Goal: Information Seeking & Learning: Learn about a topic

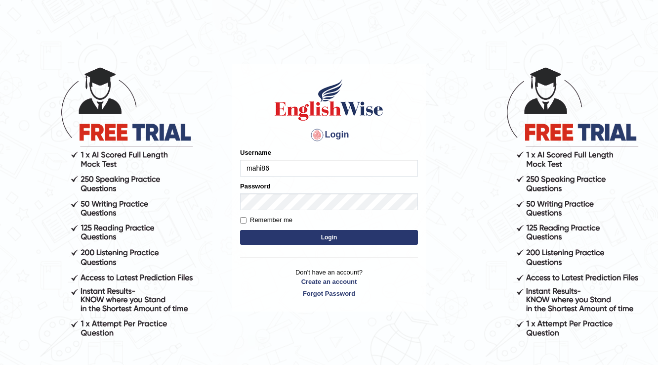
type input "mahi86"
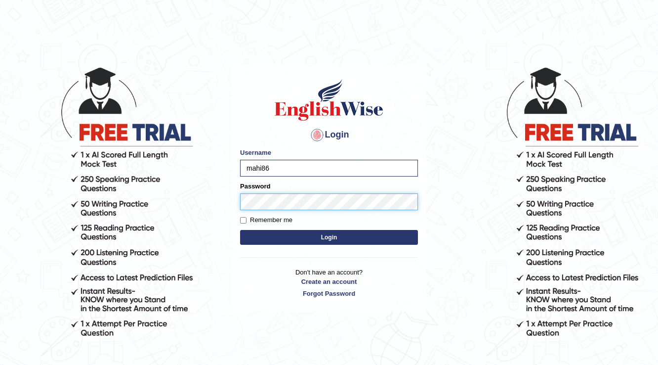
click at [240, 230] on button "Login" at bounding box center [329, 237] width 178 height 15
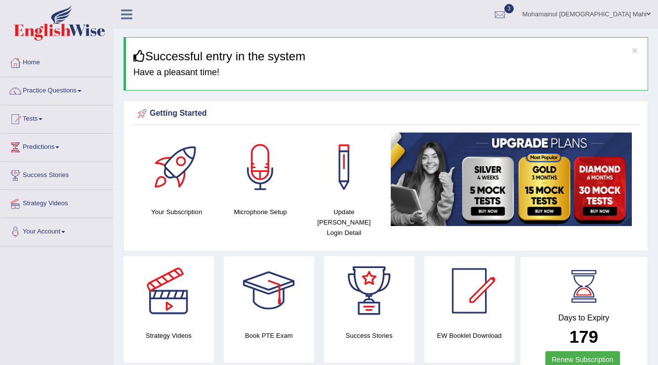
click at [33, 111] on link "Tests" at bounding box center [56, 117] width 113 height 25
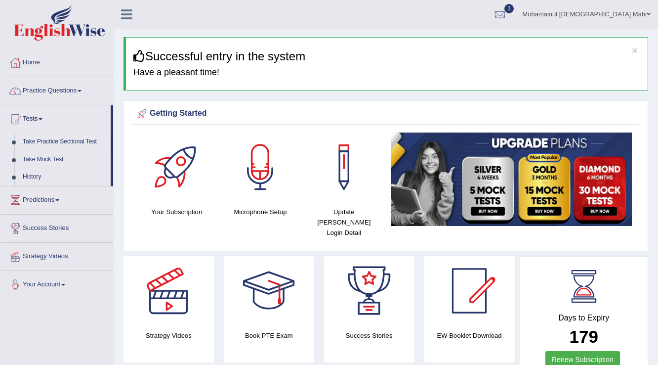
click at [43, 140] on link "Take Practice Sectional Test" at bounding box center [64, 142] width 92 height 18
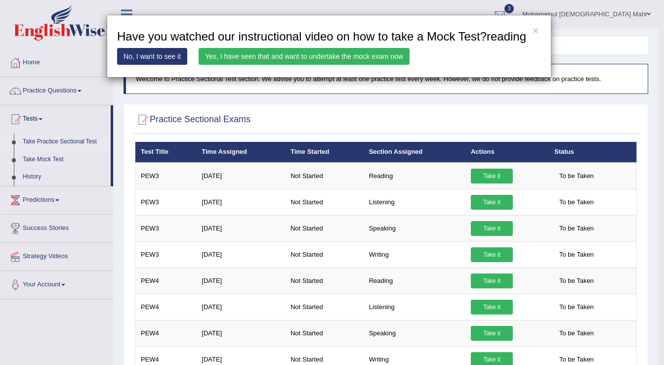
click at [291, 59] on link "Yes, I have seen that and want to undertake the mock exam now" at bounding box center [304, 56] width 211 height 17
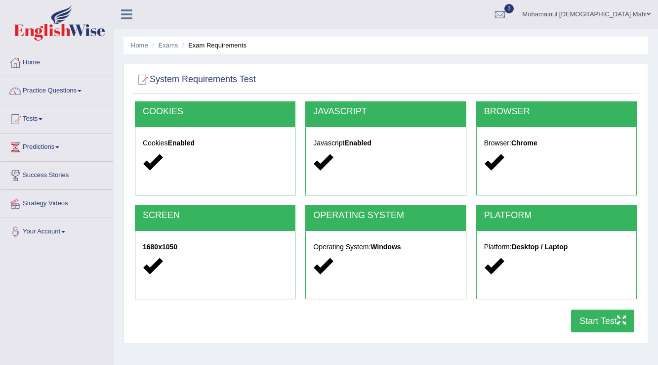
click at [599, 318] on button "Start Test" at bounding box center [602, 320] width 63 height 23
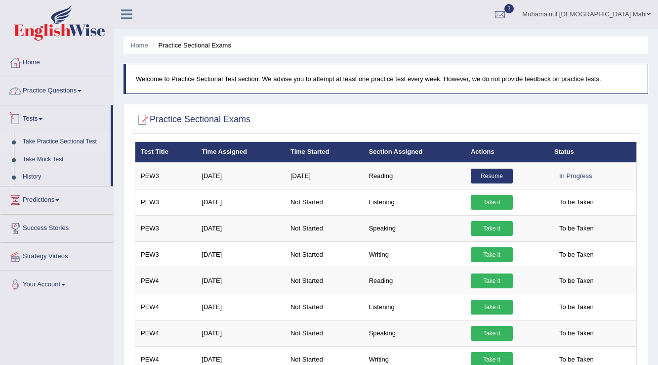
click at [34, 92] on link "Practice Questions" at bounding box center [56, 89] width 113 height 25
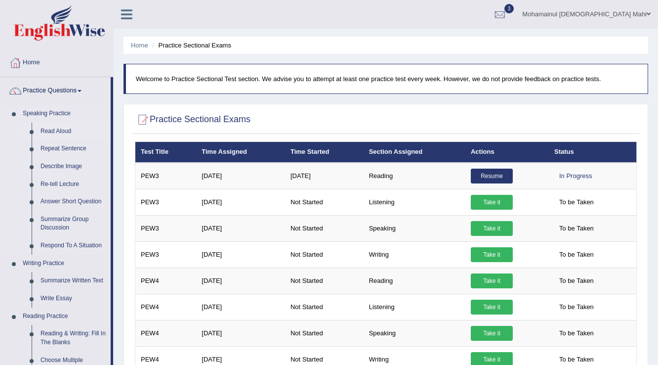
click at [56, 135] on link "Read Aloud" at bounding box center [73, 132] width 75 height 18
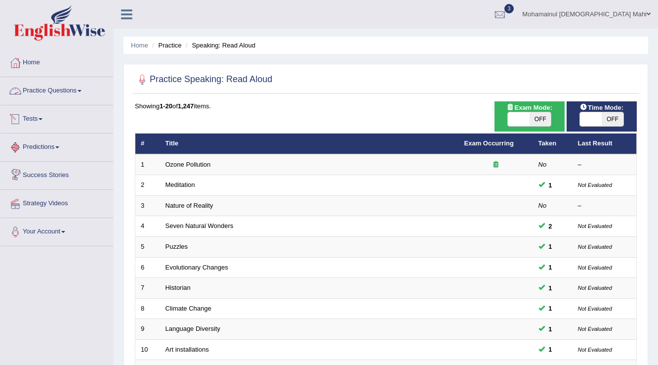
click at [81, 89] on link "Practice Questions" at bounding box center [56, 89] width 113 height 25
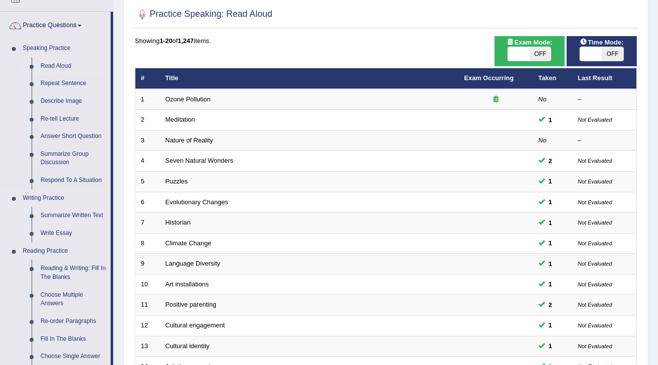
scroll to position [79, 0]
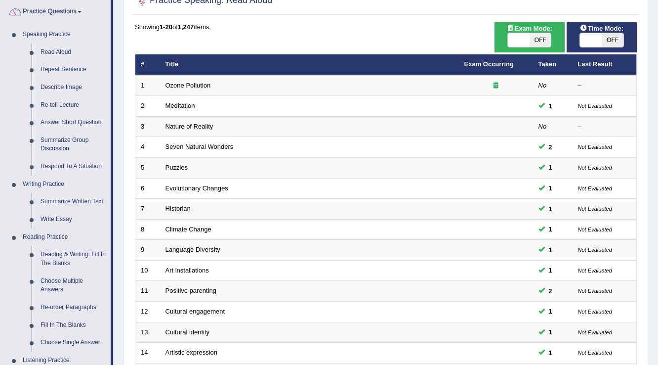
click at [71, 121] on link "Answer Short Question" at bounding box center [73, 123] width 75 height 18
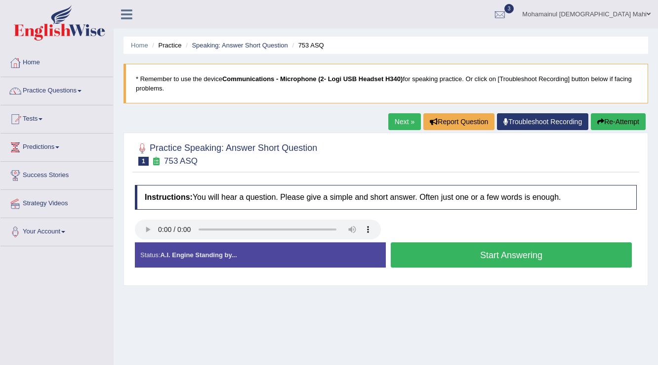
click at [45, 93] on link "Practice Questions" at bounding box center [56, 89] width 113 height 25
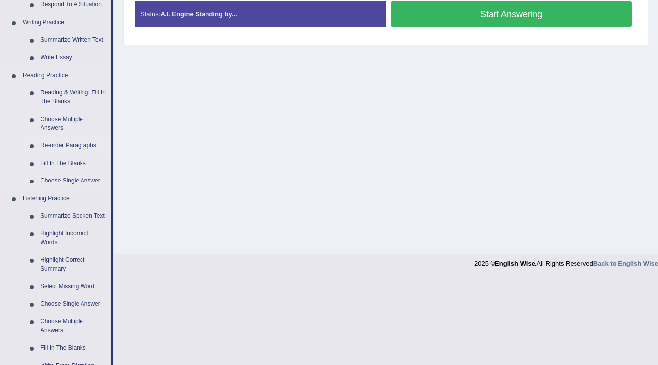
scroll to position [356, 0]
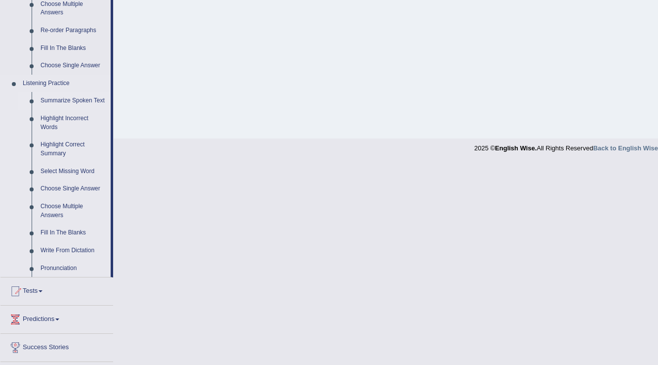
click at [63, 101] on link "Summarize Spoken Text" at bounding box center [73, 101] width 75 height 18
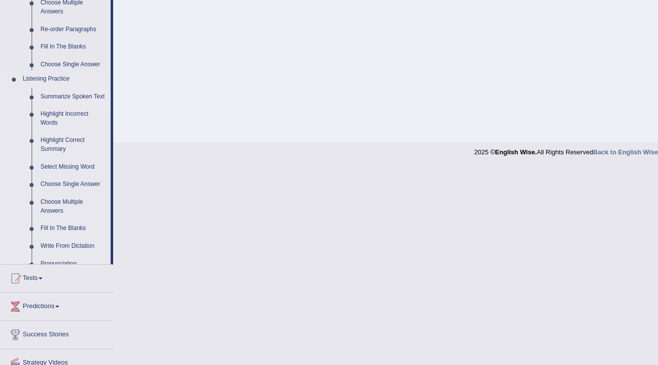
scroll to position [154, 0]
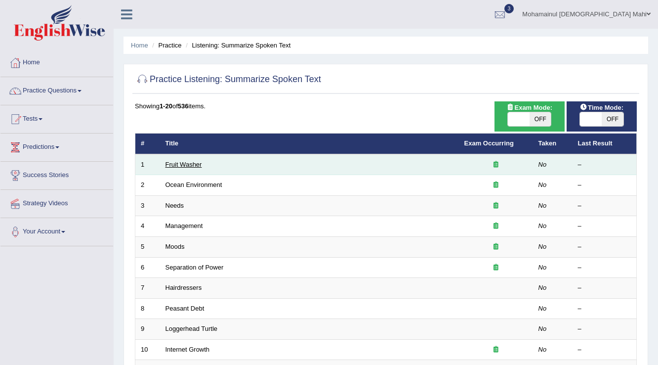
click at [190, 162] on link "Fruit Washer" at bounding box center [184, 164] width 37 height 7
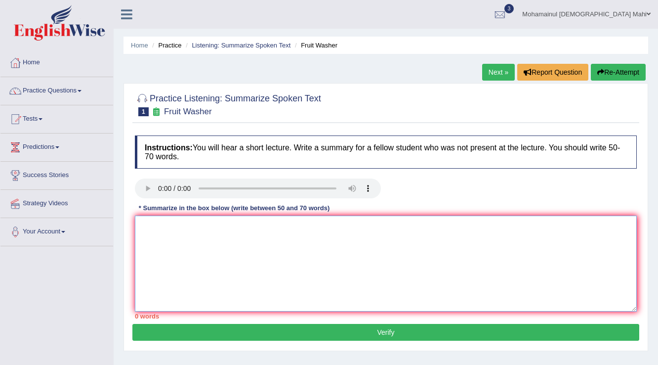
click at [169, 225] on textarea at bounding box center [386, 263] width 502 height 96
click at [63, 93] on link "Practice Questions" at bounding box center [56, 89] width 113 height 25
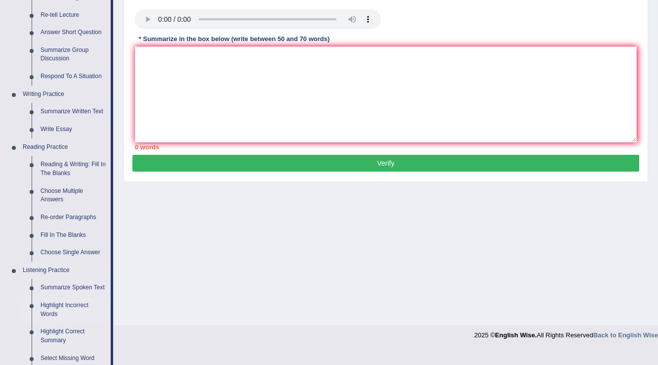
scroll to position [158, 0]
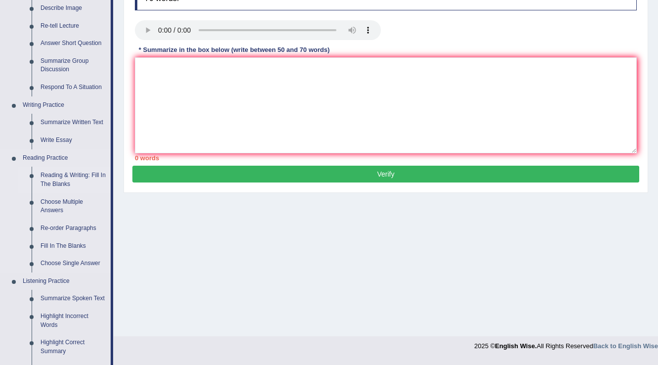
click at [58, 186] on link "Reading & Writing: Fill In The Blanks" at bounding box center [73, 180] width 75 height 26
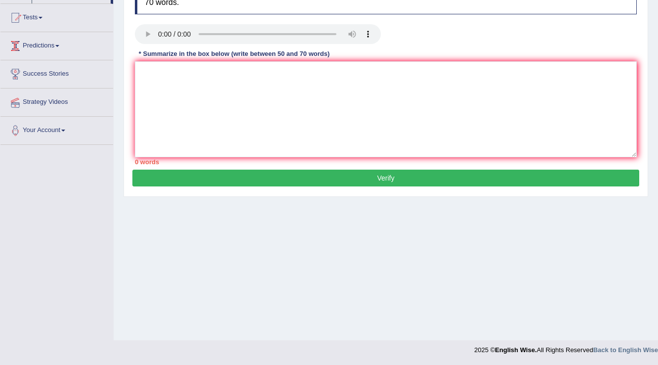
scroll to position [154, 0]
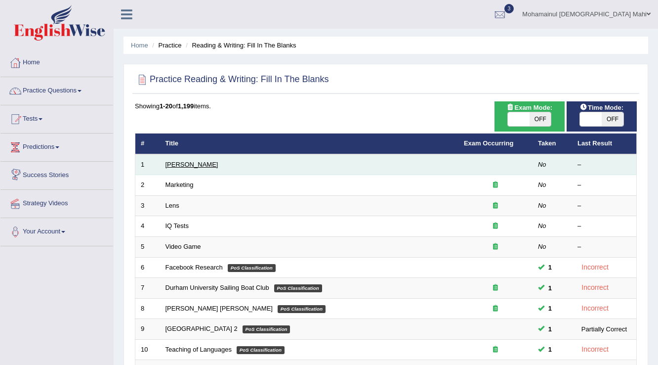
click at [192, 166] on link "[PERSON_NAME]" at bounding box center [192, 164] width 53 height 7
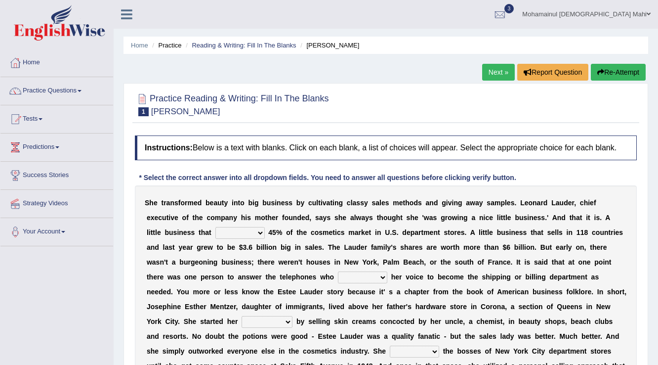
click at [261, 231] on select "has controls makes maintains" at bounding box center [239, 233] width 49 height 12
select select "has"
click at [215, 227] on select "has controls makes maintains" at bounding box center [239, 233] width 49 height 12
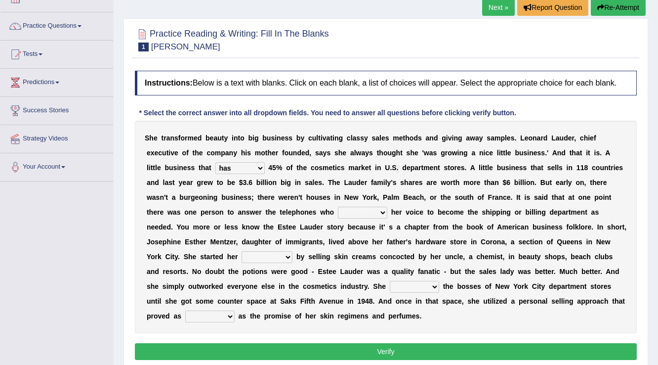
scroll to position [79, 0]
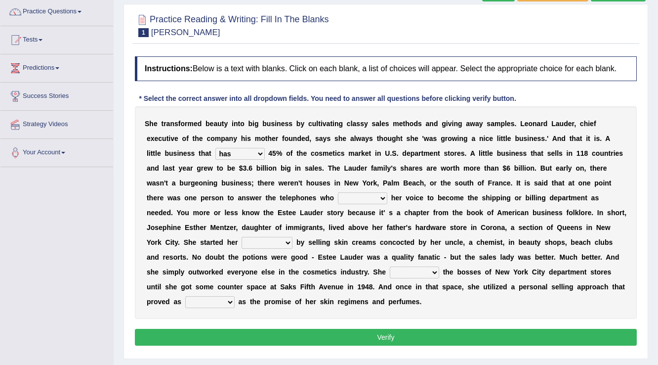
click at [382, 198] on select "switched changed raised used" at bounding box center [362, 198] width 49 height 12
select select "raised"
click at [338, 192] on select "switched changed raised used" at bounding box center [362, 198] width 49 height 12
click at [291, 241] on select "job institute companion enterprise" at bounding box center [267, 243] width 51 height 12
select select "job"
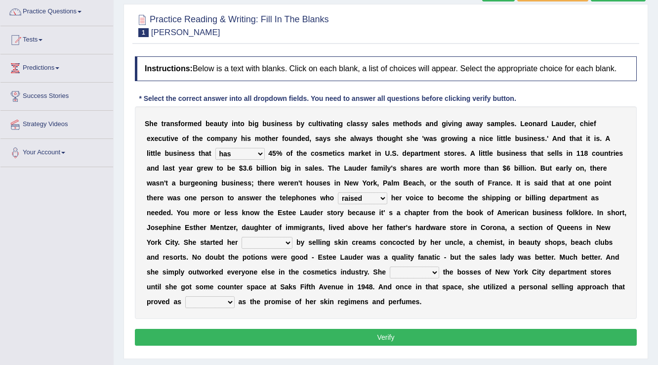
click at [242, 237] on select "job institute companion enterprise" at bounding box center [267, 243] width 51 height 12
click at [436, 270] on select "stated bridged stalked heaved" at bounding box center [414, 272] width 49 height 12
select select "stated"
click at [390, 266] on select "stated bridged stalked heaved" at bounding box center [414, 272] width 49 height 12
click at [232, 300] on select "potent ruthless potential expensive" at bounding box center [209, 302] width 49 height 12
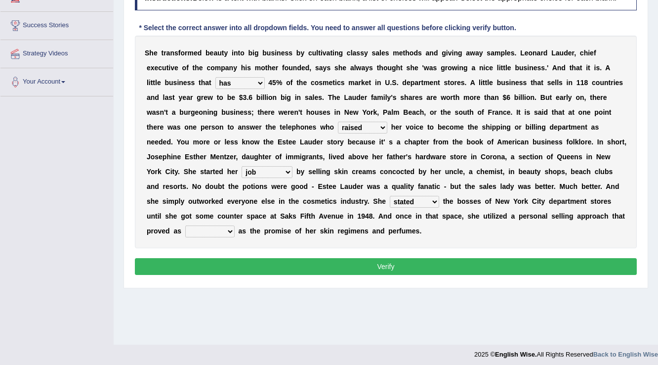
scroll to position [154, 0]
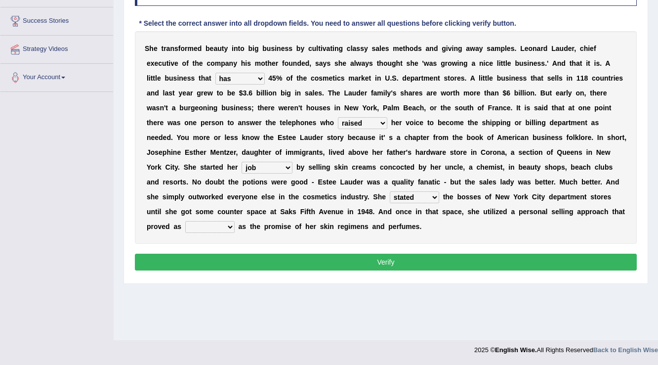
click at [229, 228] on select "potent ruthless potential expensive" at bounding box center [209, 227] width 49 height 12
select select "potential"
click at [185, 221] on select "potent ruthless potential expensive" at bounding box center [209, 227] width 49 height 12
click at [254, 263] on button "Verify" at bounding box center [386, 262] width 502 height 17
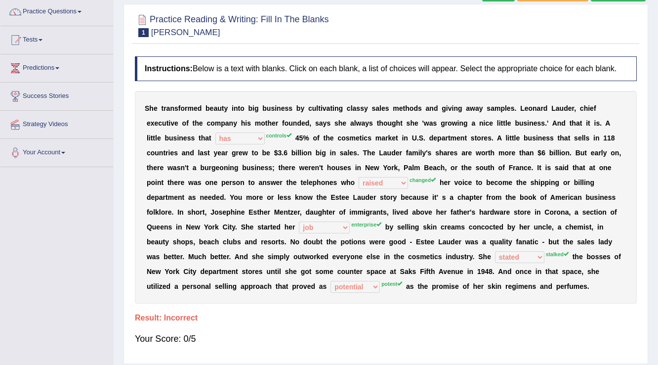
scroll to position [75, 0]
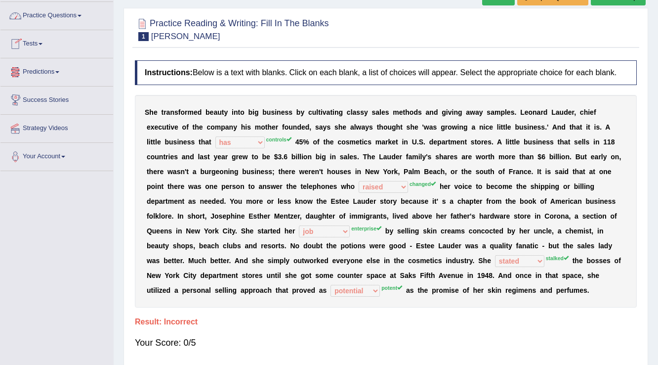
click at [55, 10] on link "Practice Questions" at bounding box center [56, 14] width 113 height 25
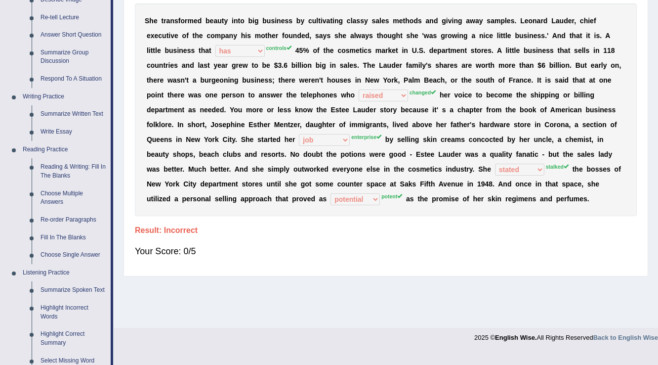
scroll to position [154, 0]
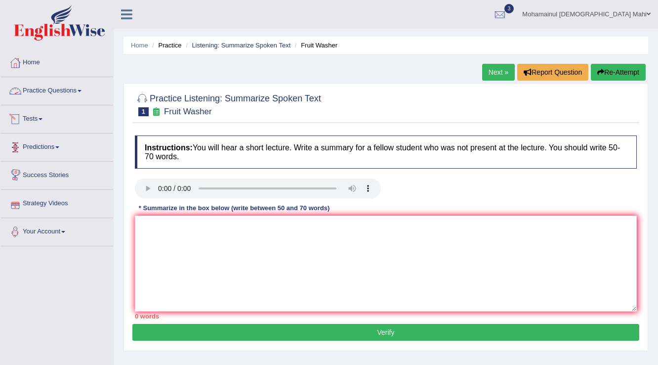
click at [38, 87] on link "Practice Questions" at bounding box center [56, 89] width 113 height 25
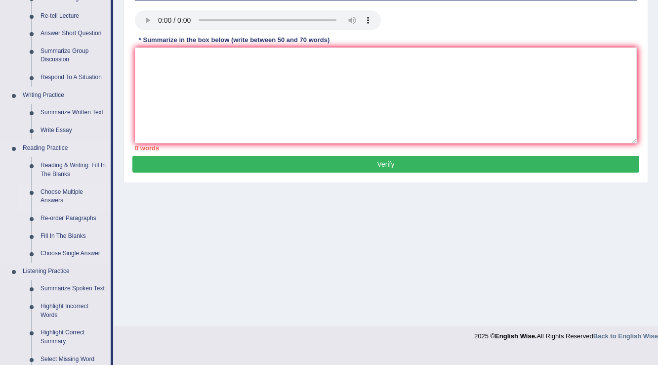
scroll to position [158, 0]
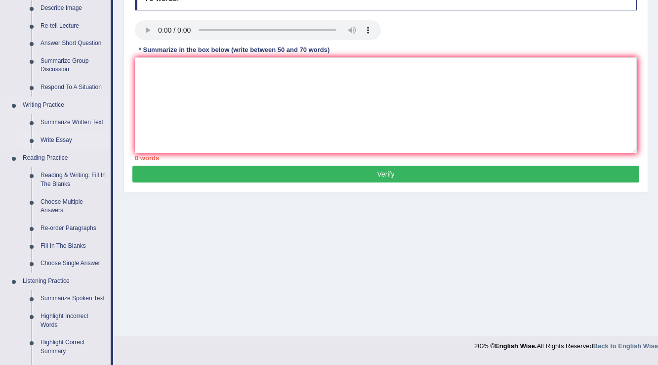
click at [49, 141] on link "Write Essay" at bounding box center [73, 140] width 75 height 18
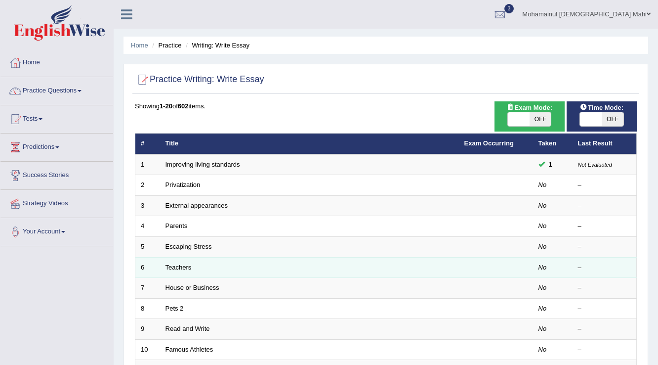
click at [169, 271] on td "Teachers" at bounding box center [309, 267] width 299 height 21
click at [170, 266] on link "Teachers" at bounding box center [179, 266] width 26 height 7
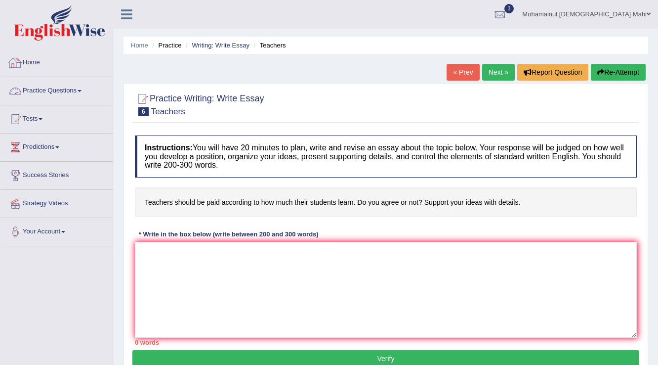
click at [43, 96] on link "Practice Questions" at bounding box center [56, 89] width 113 height 25
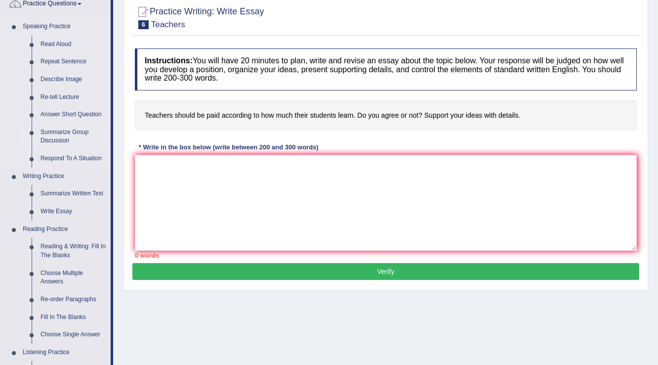
scroll to position [119, 0]
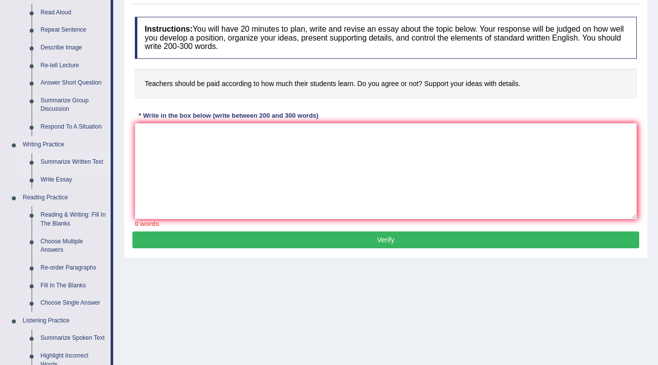
click at [55, 166] on link "Summarize Written Text" at bounding box center [73, 162] width 75 height 18
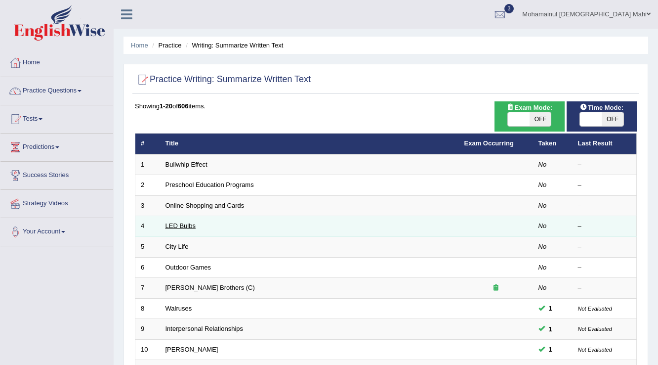
click at [187, 222] on link "LED Bulbs" at bounding box center [181, 225] width 30 height 7
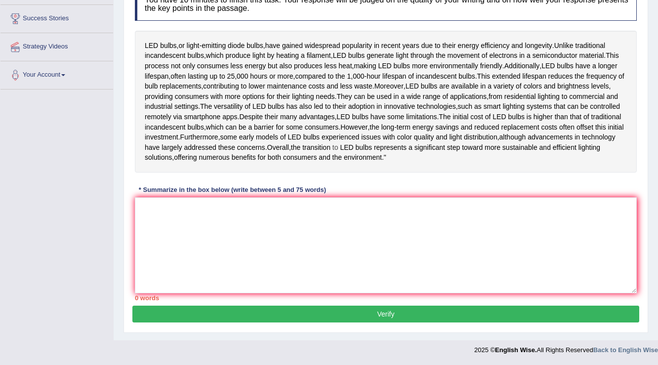
scroll to position [185, 0]
click at [152, 204] on textarea at bounding box center [386, 245] width 502 height 96
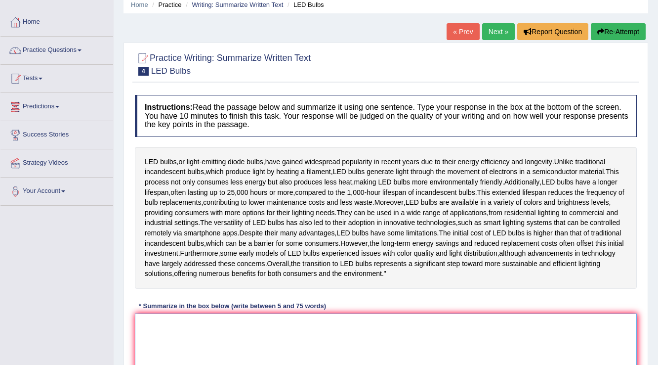
scroll to position [0, 0]
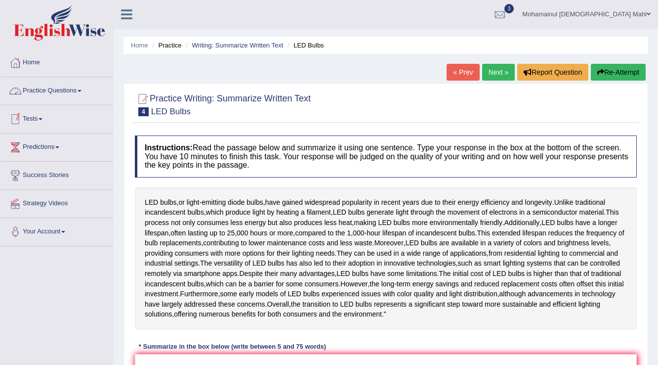
click at [55, 86] on link "Practice Questions" at bounding box center [56, 89] width 113 height 25
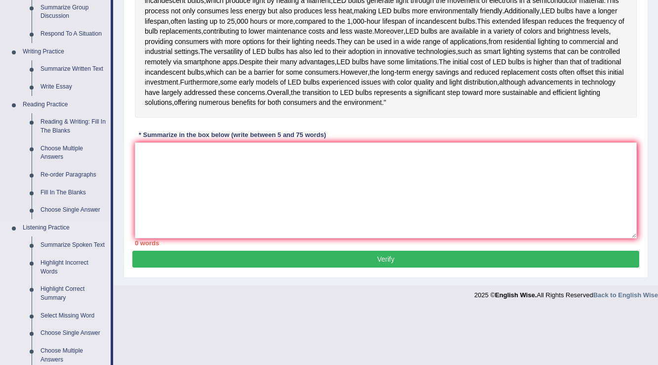
scroll to position [198, 0]
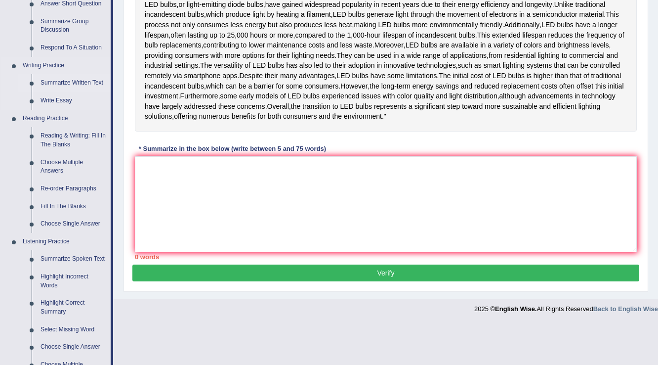
click at [74, 83] on link "Summarize Written Text" at bounding box center [73, 83] width 75 height 18
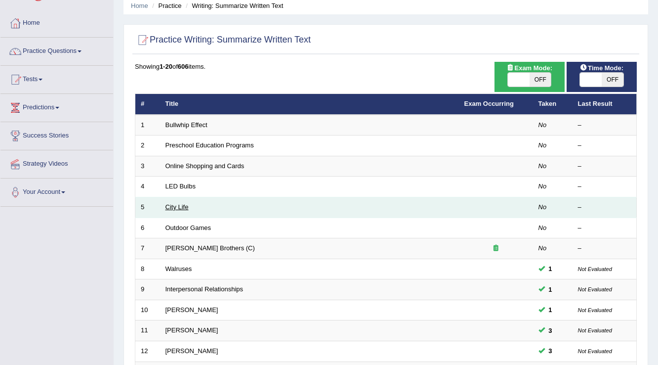
click at [170, 205] on link "City Life" at bounding box center [177, 206] width 23 height 7
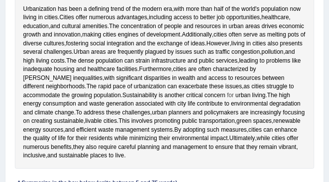
scroll to position [174, 0]
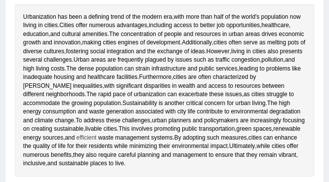
click at [97, 136] on span "efficient" at bounding box center [87, 138] width 20 height 9
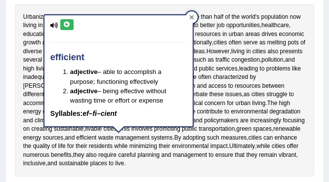
click at [191, 13] on div at bounding box center [192, 17] width 12 height 12
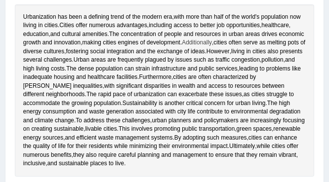
click at [212, 42] on span "Additionally" at bounding box center [197, 43] width 30 height 9
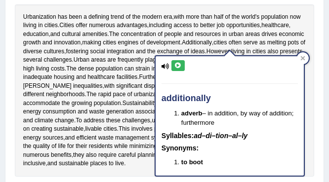
click at [166, 65] on icon at bounding box center [166, 66] width 8 height 6
click at [181, 65] on icon at bounding box center [177, 66] width 7 height 6
click at [303, 59] on icon at bounding box center [302, 58] width 4 height 4
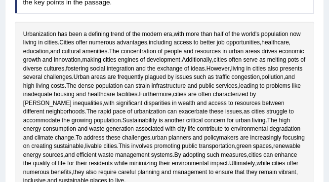
scroll to position [56, 0]
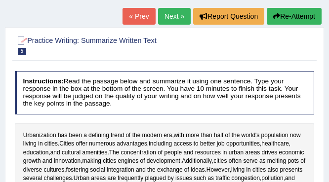
drag, startPoint x: 29, startPoint y: 37, endPoint x: 146, endPoint y: 44, distance: 117.8
click at [146, 44] on h2 "Practice Writing: Summarize Written Text 5 City Life" at bounding box center [108, 45] width 186 height 21
drag, startPoint x: 165, startPoint y: 40, endPoint x: 82, endPoint y: 41, distance: 82.5
click at [82, 41] on h2 "Practice Writing: Summarize Written Text 5 City Life" at bounding box center [108, 45] width 186 height 21
drag, startPoint x: 26, startPoint y: 37, endPoint x: 124, endPoint y: 36, distance: 97.4
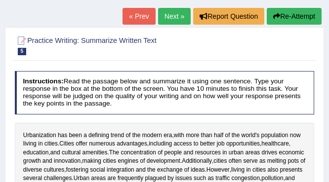
drag, startPoint x: 207, startPoint y: 37, endPoint x: 235, endPoint y: 51, distance: 31.6
click at [235, 51] on div at bounding box center [165, 45] width 300 height 26
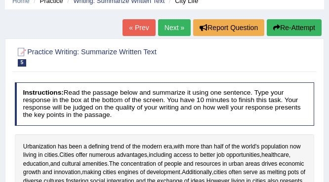
scroll to position [25, 0]
